Goal: Find specific fact: Find specific fact

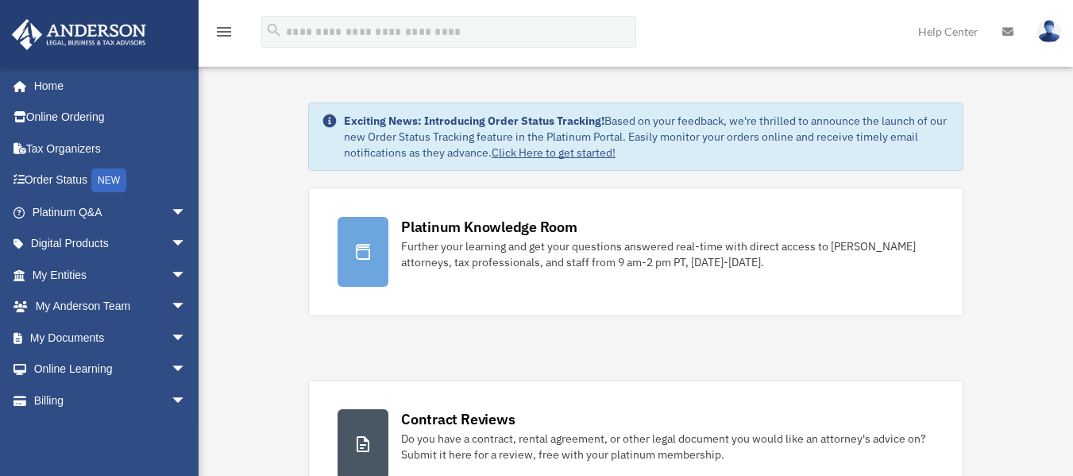
click at [98, 276] on link "My Entities arrow_drop_down" at bounding box center [110, 275] width 199 height 32
click at [171, 273] on span "arrow_drop_down" at bounding box center [187, 275] width 32 height 33
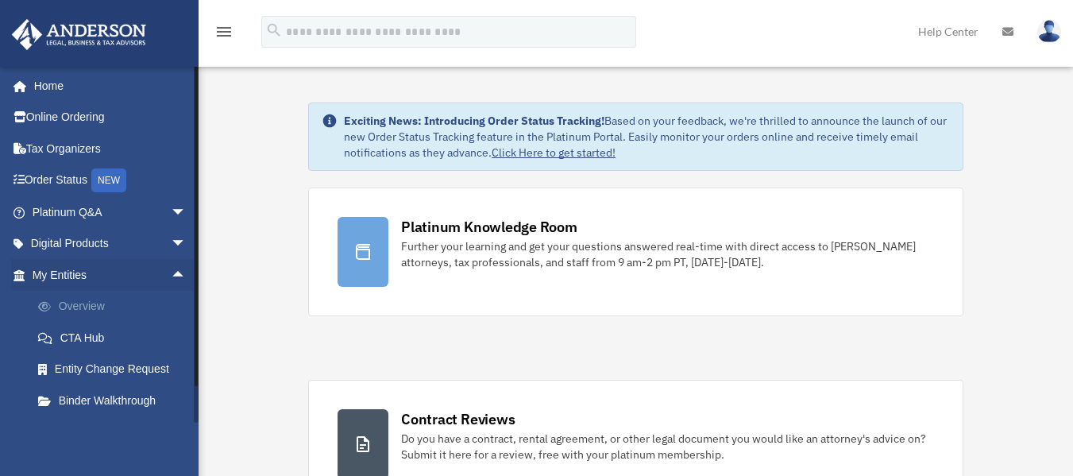
click at [110, 309] on link "Overview" at bounding box center [116, 307] width 188 height 32
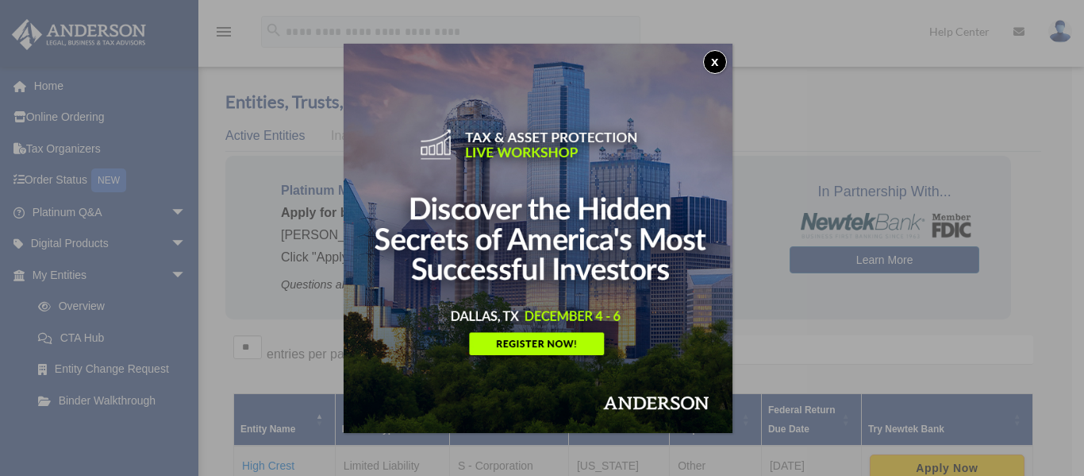
click at [717, 63] on button "x" at bounding box center [715, 62] width 24 height 24
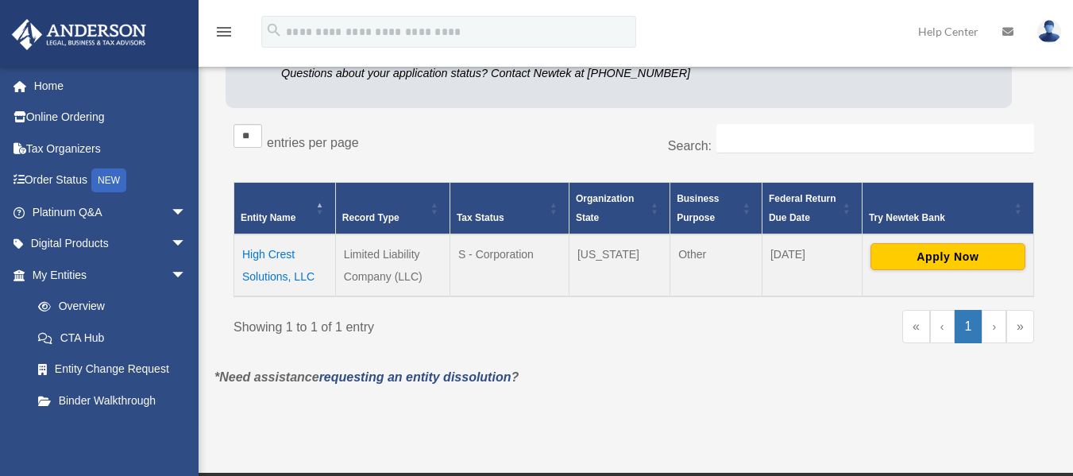
scroll to position [215, 0]
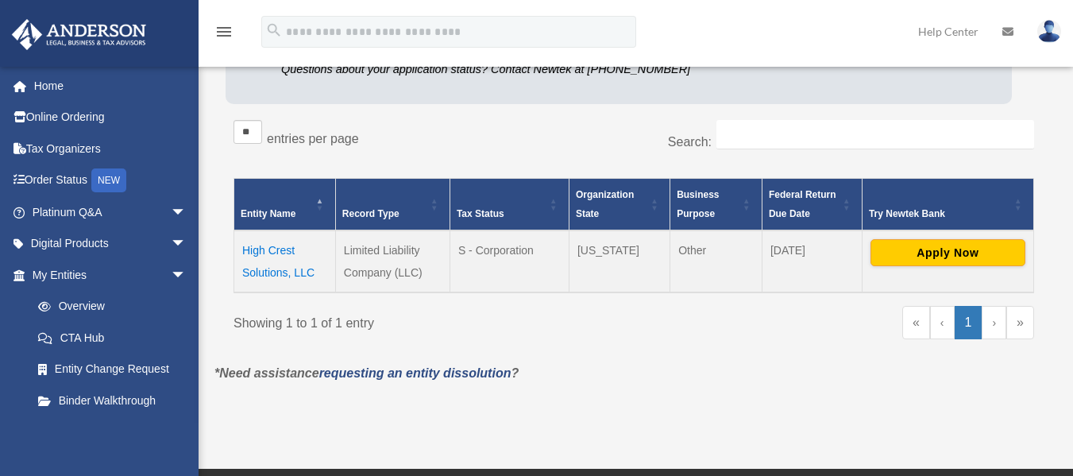
click at [269, 249] on td "High Crest Solutions, LLC" at bounding box center [285, 261] width 102 height 62
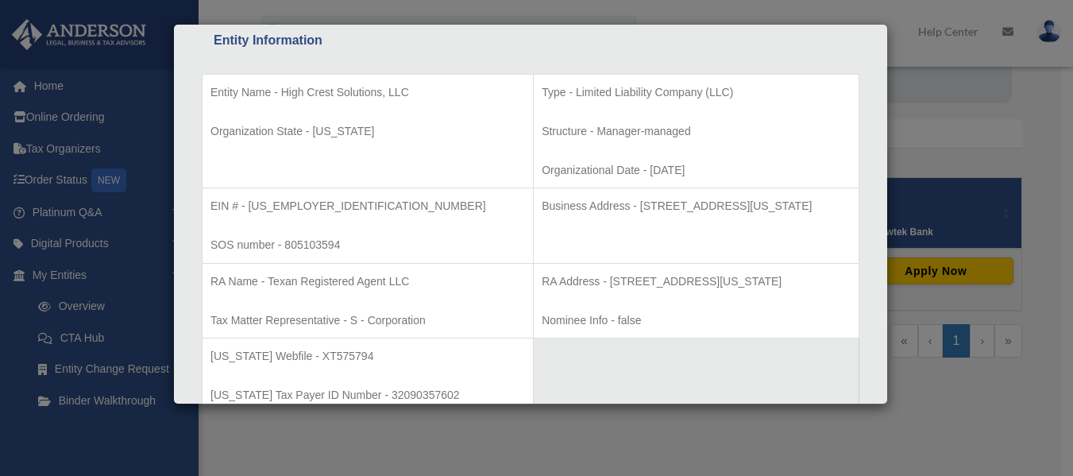
scroll to position [301, 0]
click at [690, 206] on p "Business Address - [STREET_ADDRESS][US_STATE]" at bounding box center [695, 203] width 309 height 20
copy p "26094"
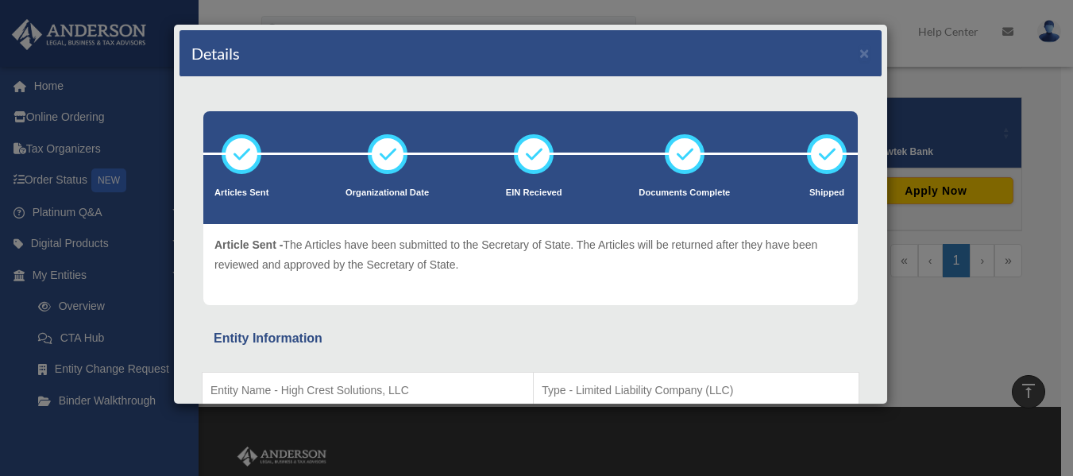
scroll to position [295, 0]
